Goal: Register for event/course

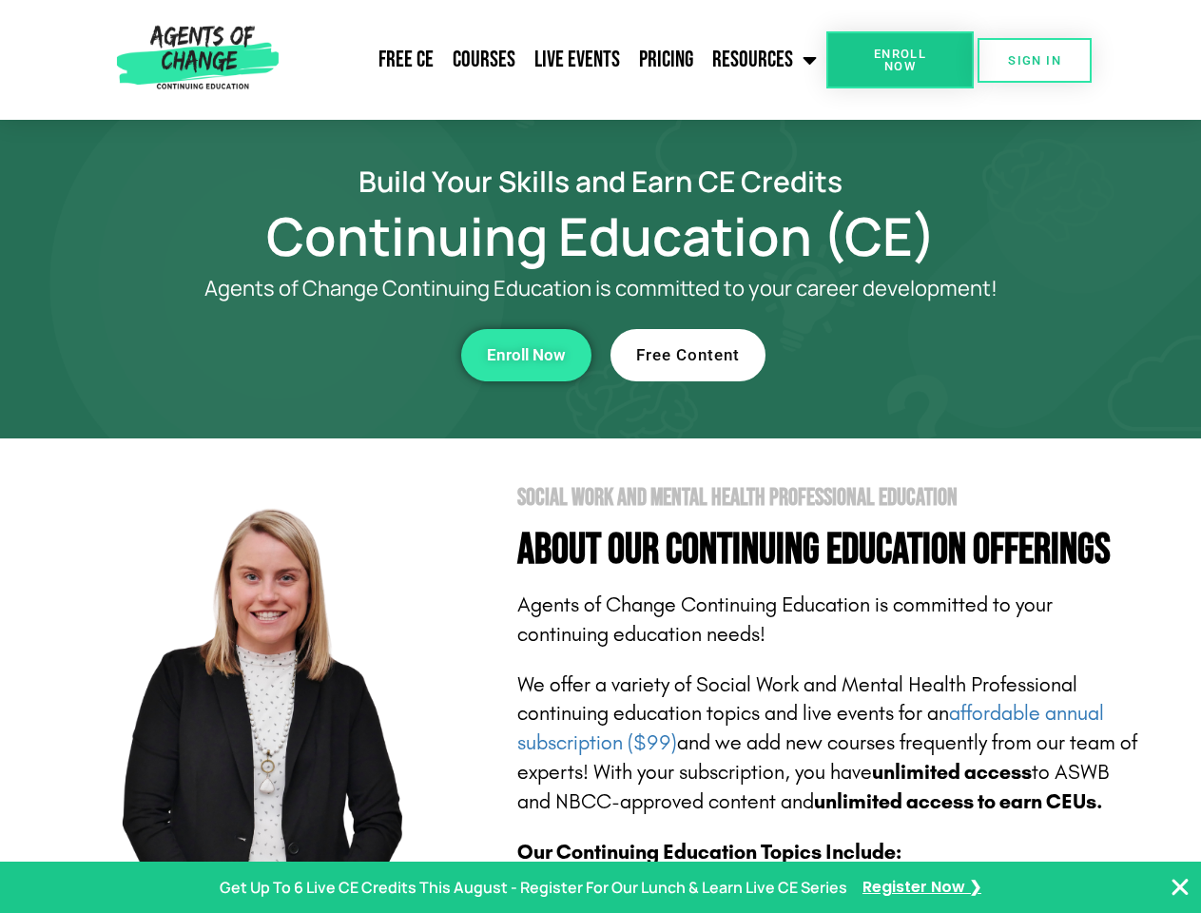
click at [600, 456] on section "Social Work and Mental Health Professional Education About Our Continuing Educa…" at bounding box center [600, 837] width 1201 height 799
click at [899, 60] on span "Enroll Now" at bounding box center [900, 60] width 87 height 25
click at [1035, 60] on span "SIGN IN" at bounding box center [1034, 60] width 53 height 12
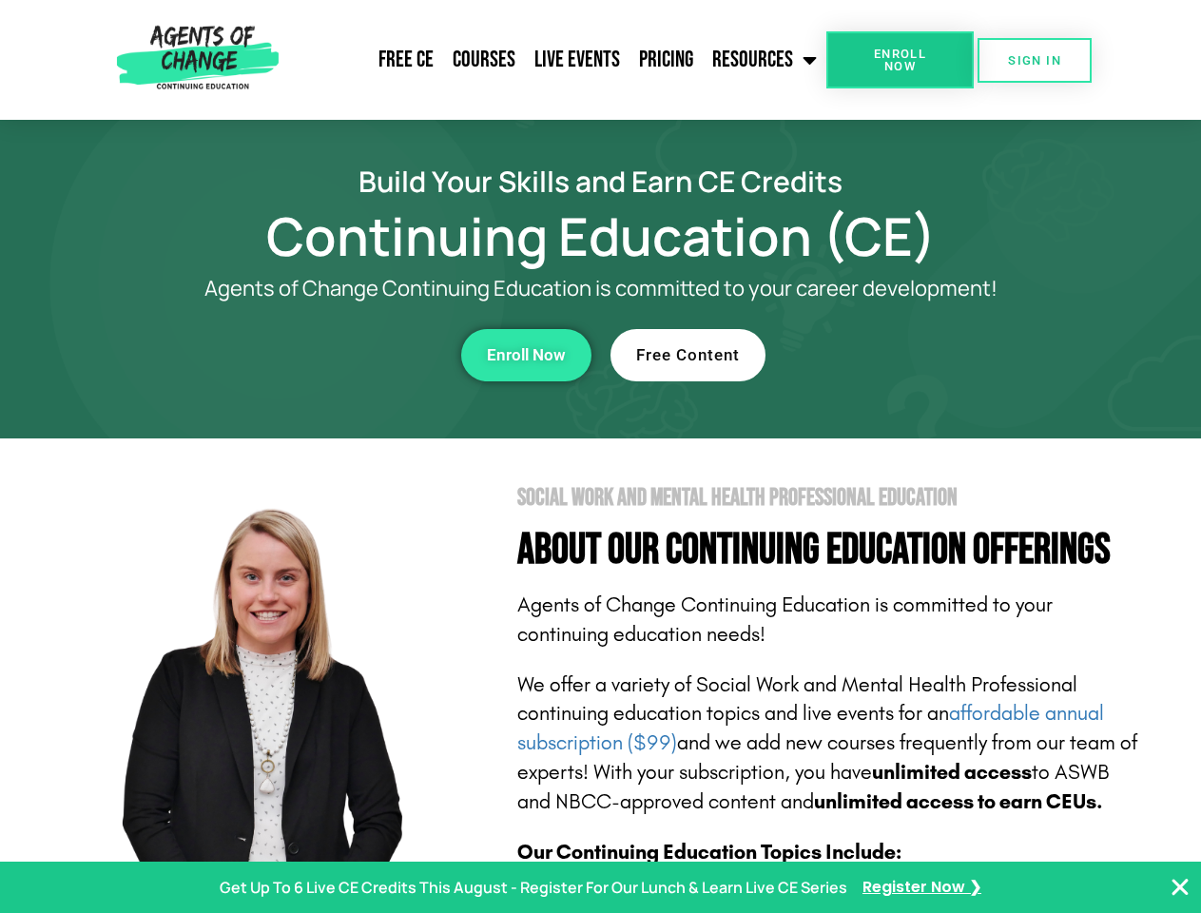
click at [330, 355] on div "Enroll Now" at bounding box center [329, 355] width 523 height 52
click at [526, 355] on span "Enroll Now" at bounding box center [526, 355] width 79 height 16
click at [872, 355] on div "Free Content" at bounding box center [871, 355] width 523 height 52
